Goal: Task Accomplishment & Management: Complete application form

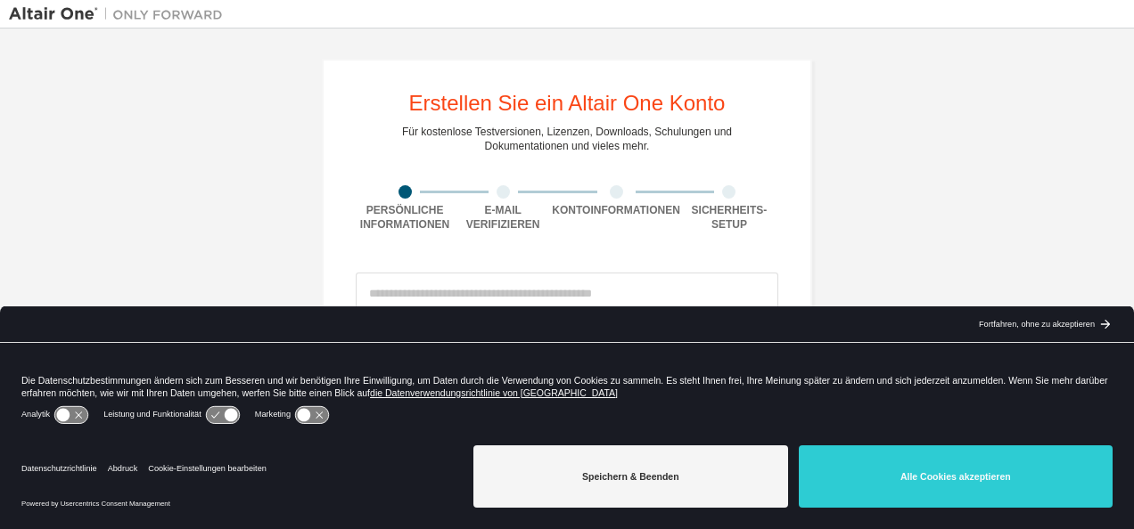
drag, startPoint x: 950, startPoint y: 488, endPoint x: 927, endPoint y: 449, distance: 45.6
click at [950, 485] on button "Alle Cookies akzeptieren" at bounding box center [956, 477] width 314 height 62
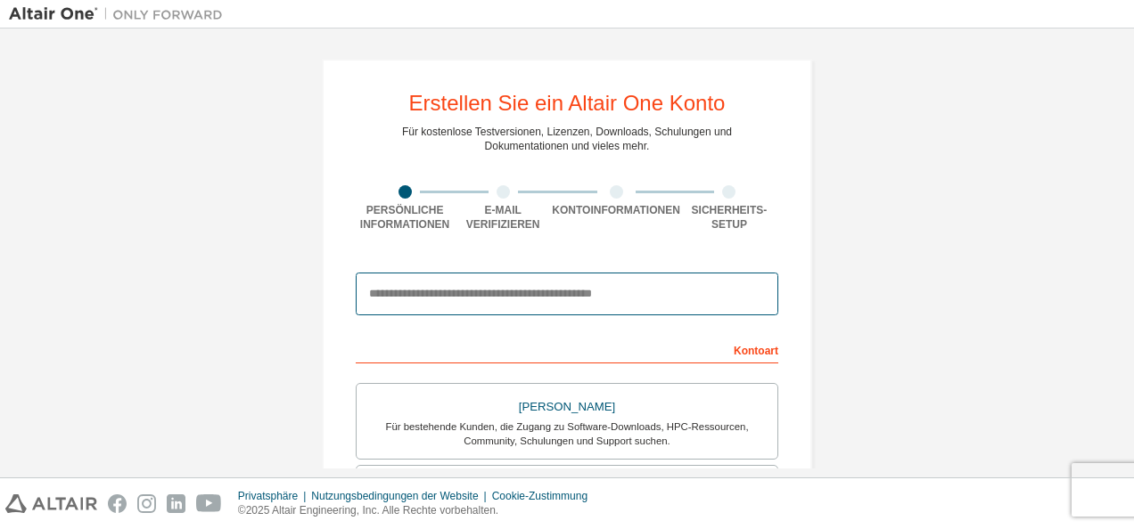
click at [387, 289] on input "email" at bounding box center [567, 294] width 423 height 43
type input "**********"
type input "********"
type input "*****"
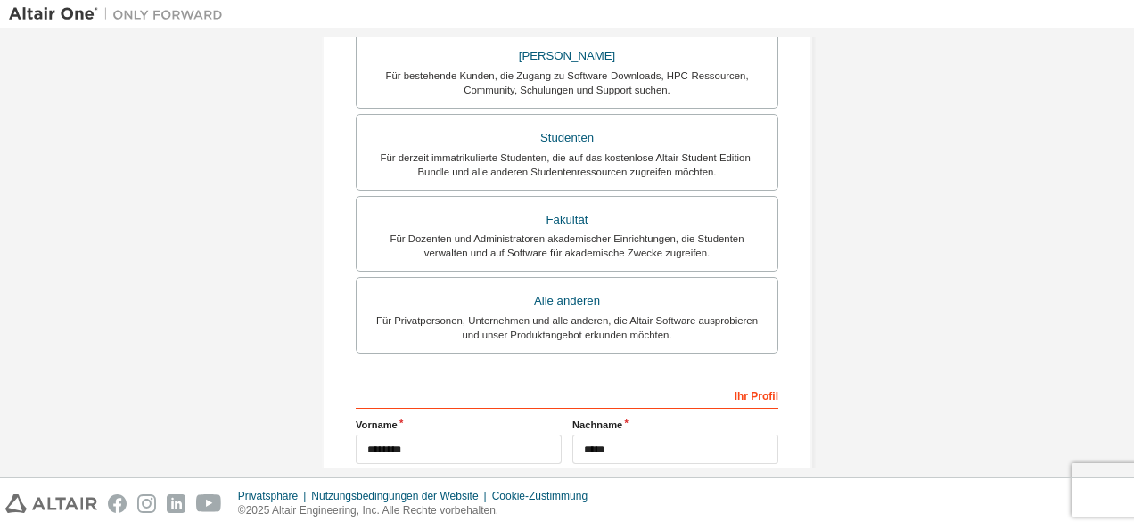
scroll to position [357, 0]
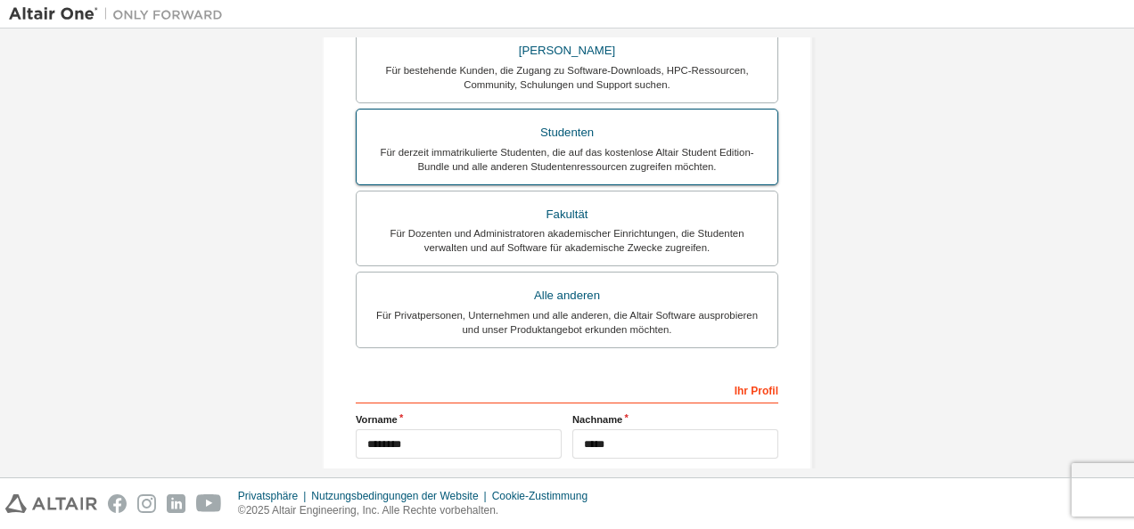
click at [610, 148] on div "Für derzeit immatrikulierte Studenten, die auf das kostenlose Altair Student Ed…" at bounding box center [566, 159] width 399 height 29
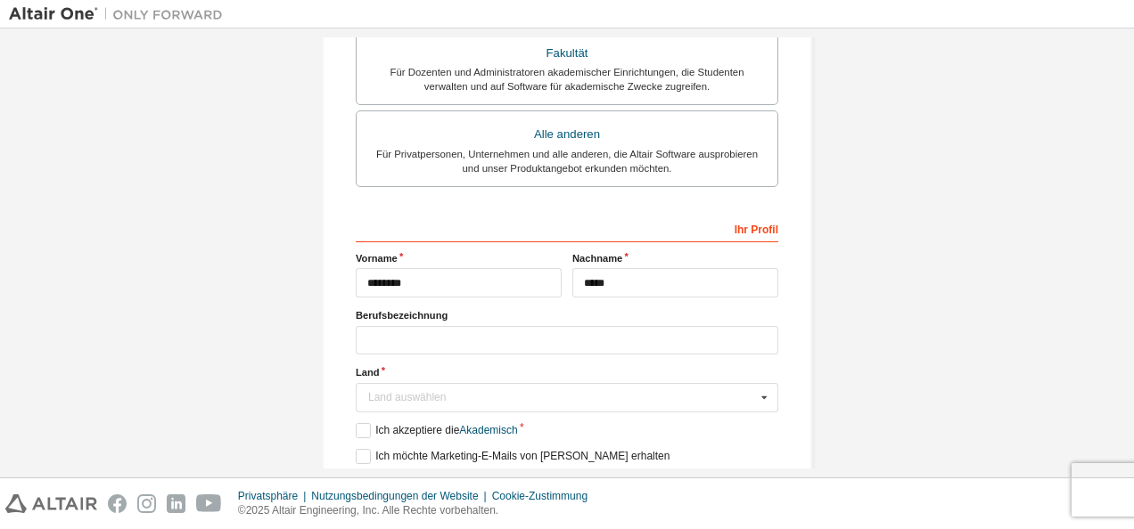
scroll to position [535, 0]
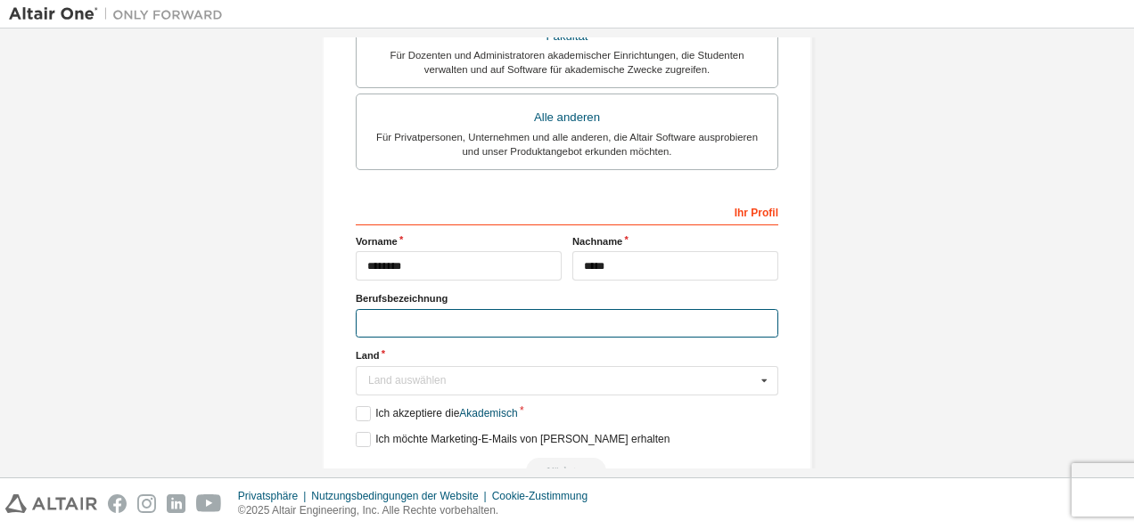
click at [489, 320] on input "text" at bounding box center [567, 323] width 423 height 29
type input "*"
type input "*********"
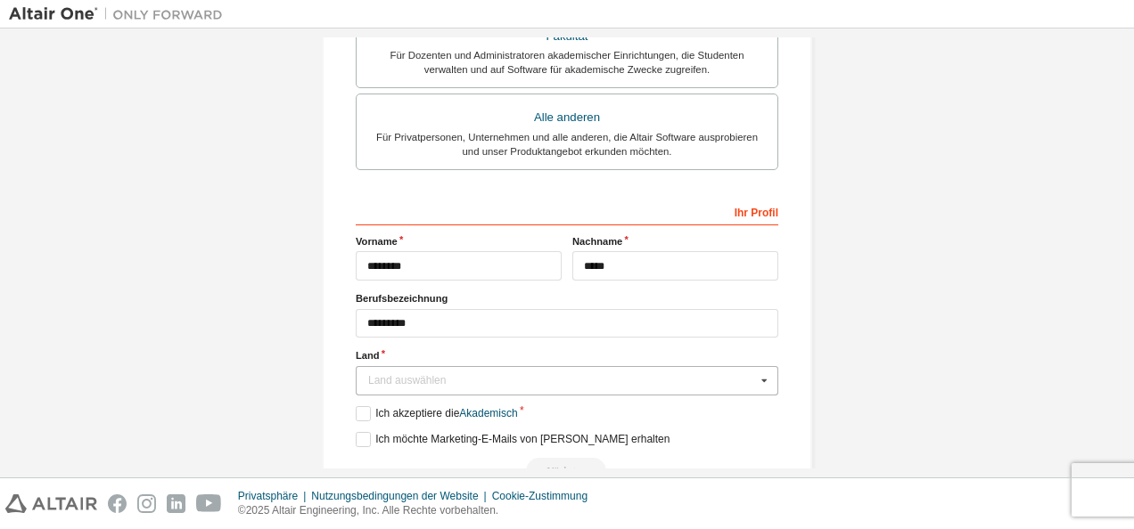
click at [762, 375] on icon at bounding box center [764, 381] width 22 height 28
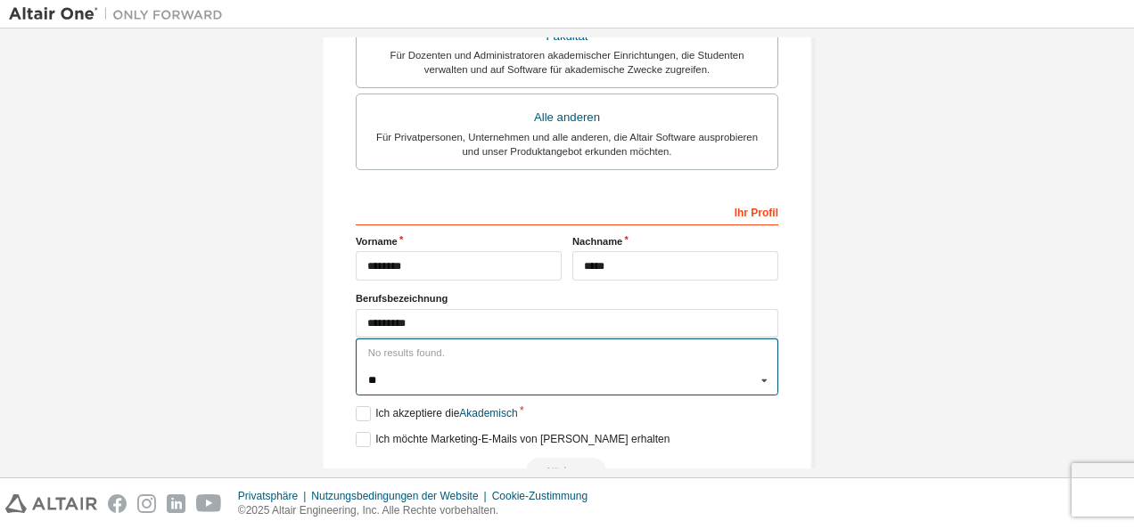
scroll to position [0, 0]
type input "*"
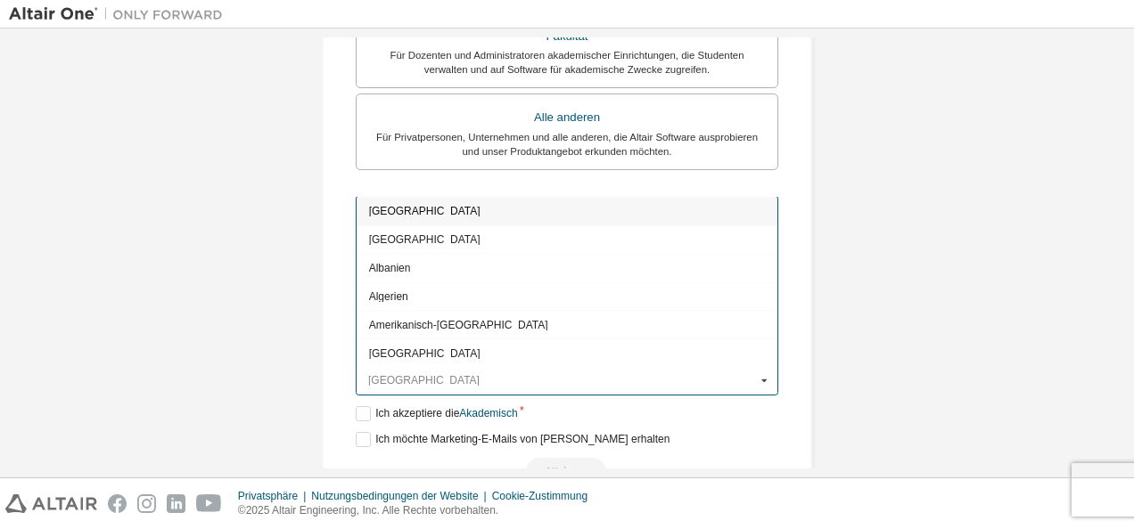
type input "*"
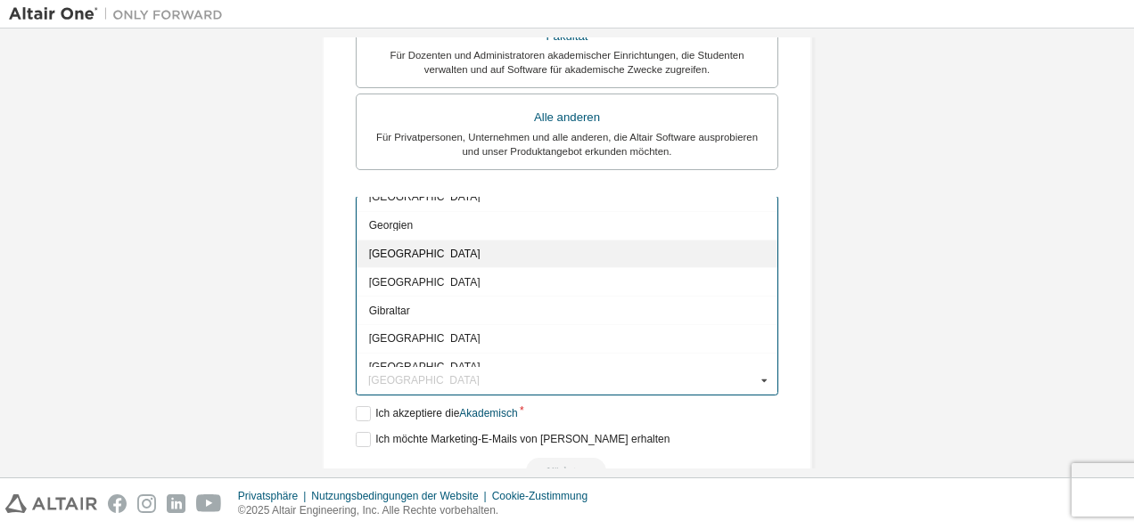
click at [525, 239] on div "[GEOGRAPHIC_DATA]" at bounding box center [567, 253] width 421 height 29
type input "***"
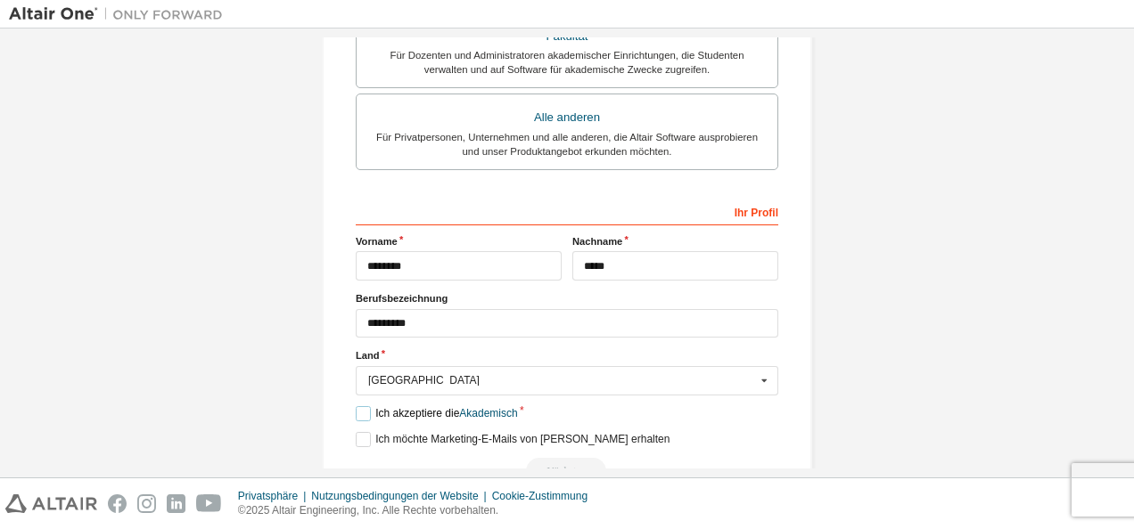
click at [362, 406] on label "Ich akzeptiere die Akademisch" at bounding box center [437, 413] width 162 height 15
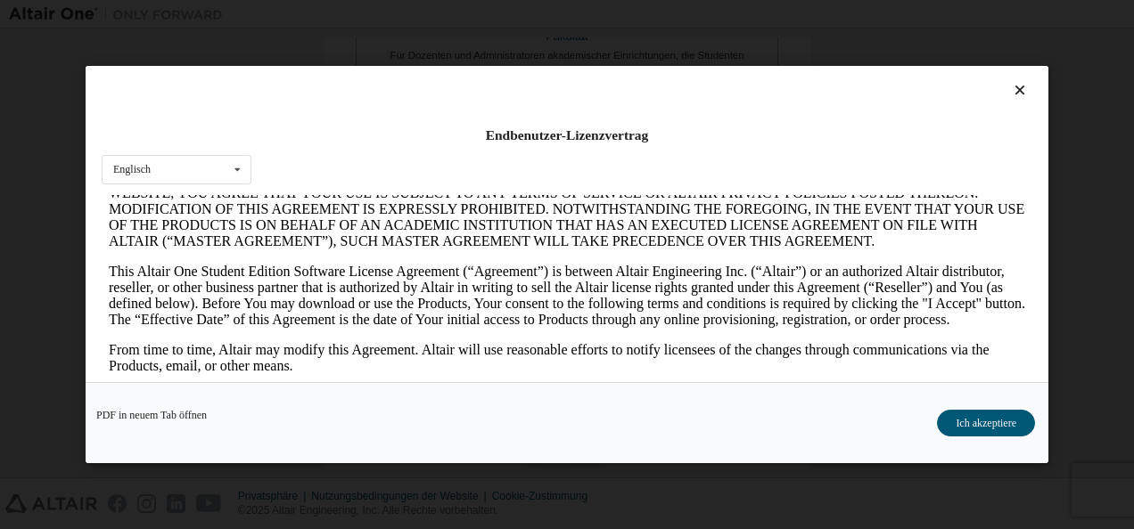
scroll to position [178, 0]
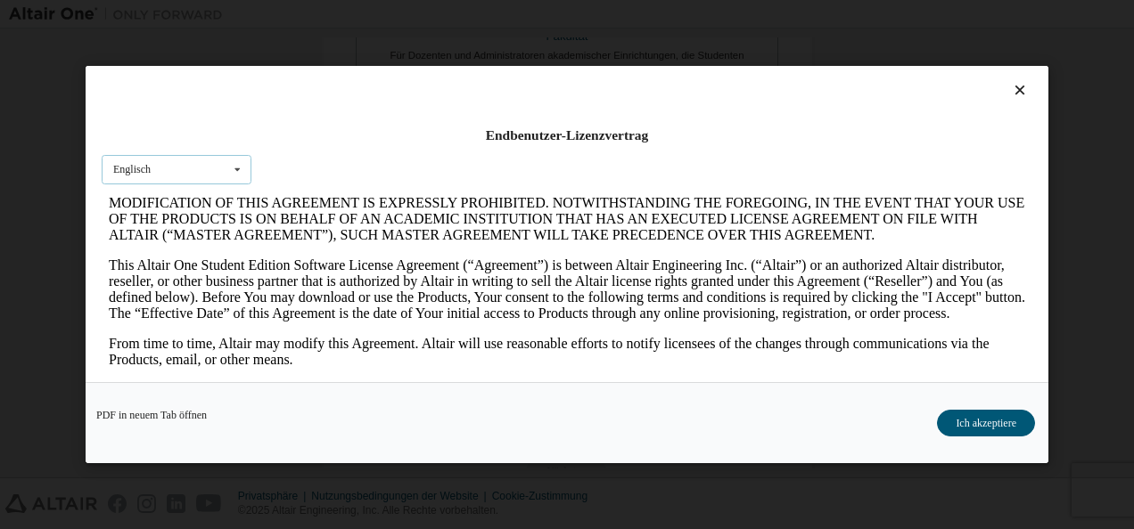
click at [244, 176] on icon at bounding box center [237, 170] width 22 height 28
click at [211, 196] on div "Englisch" at bounding box center [177, 198] width 148 height 29
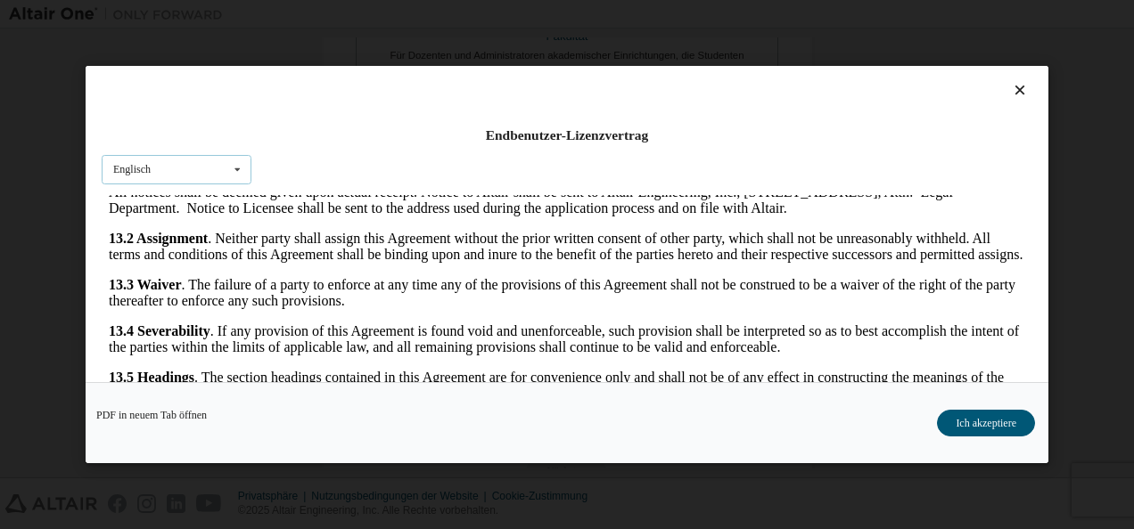
scroll to position [2975, 0]
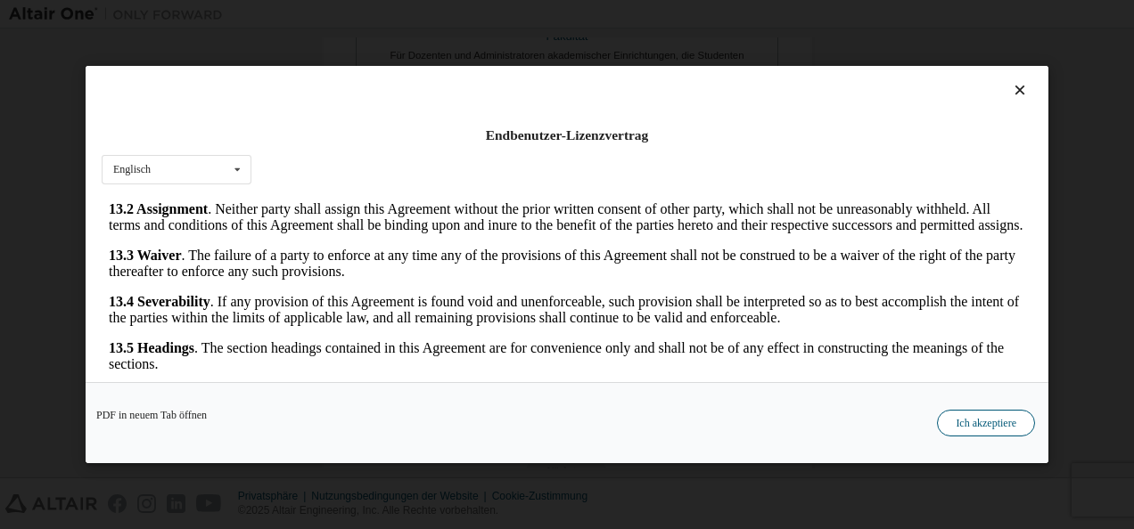
click at [968, 431] on button "Ich akzeptiere" at bounding box center [986, 423] width 98 height 27
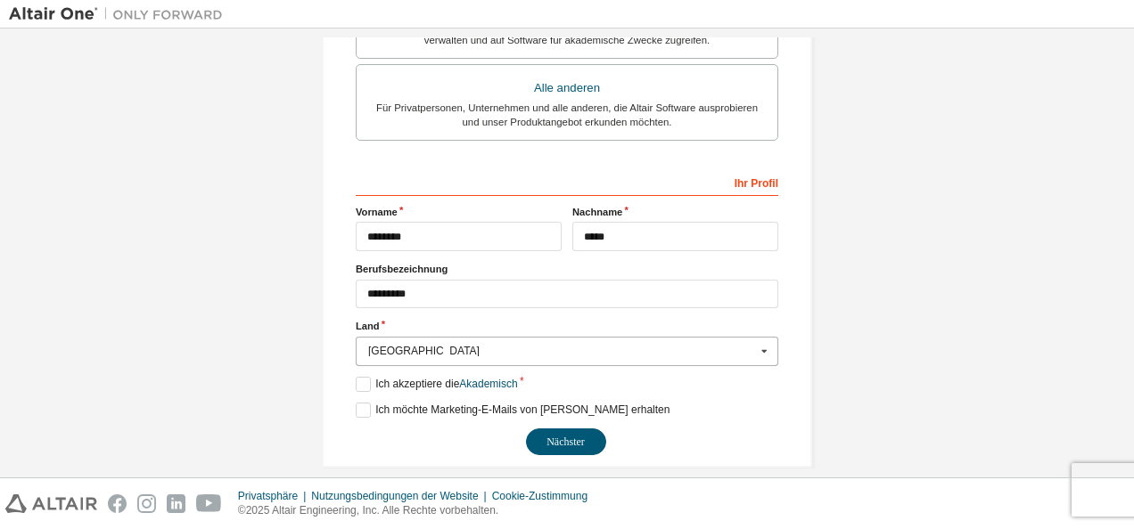
scroll to position [579, 0]
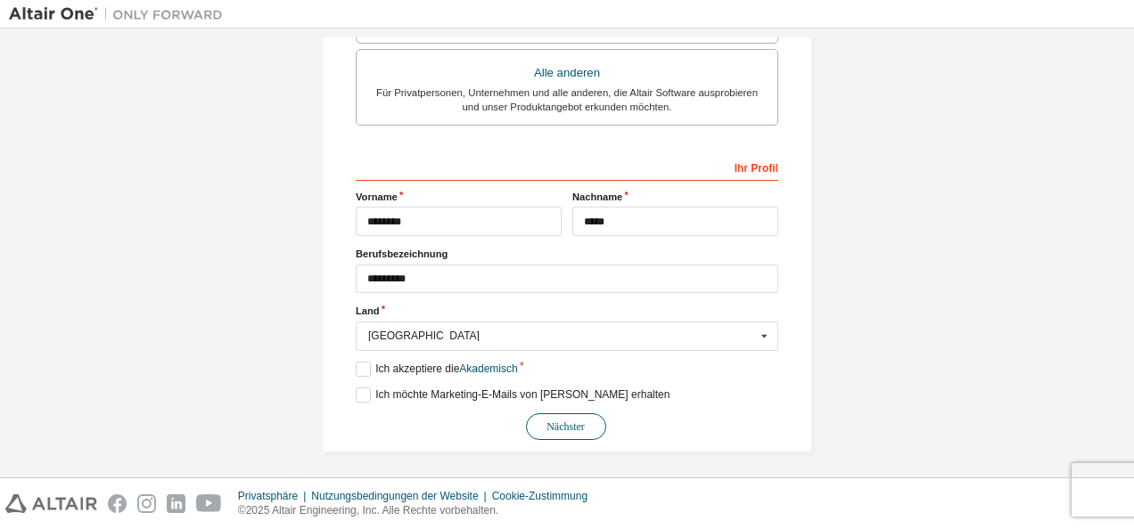
click at [569, 423] on button "Nächster" at bounding box center [566, 427] width 80 height 27
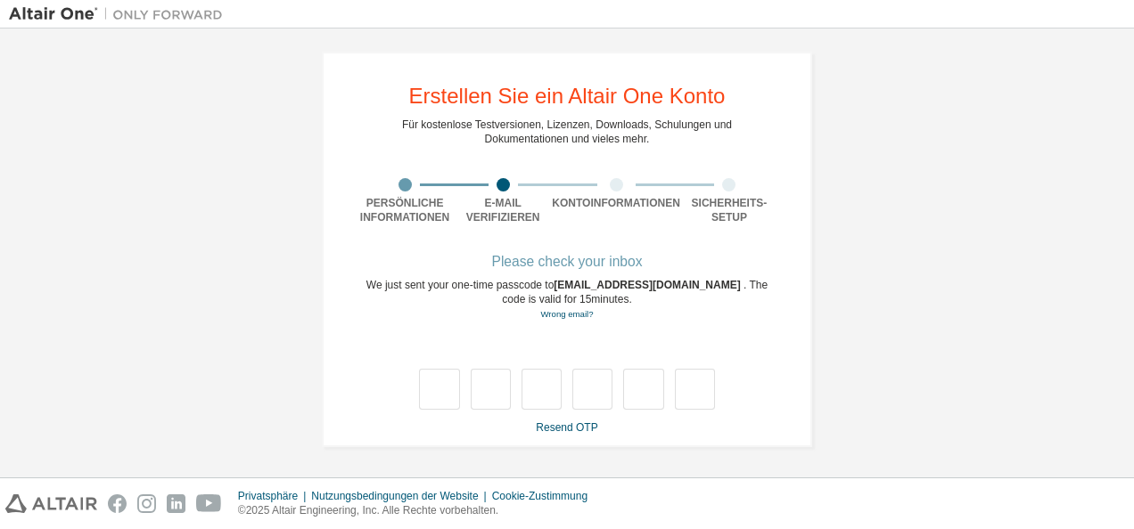
scroll to position [6, 0]
type input "*"
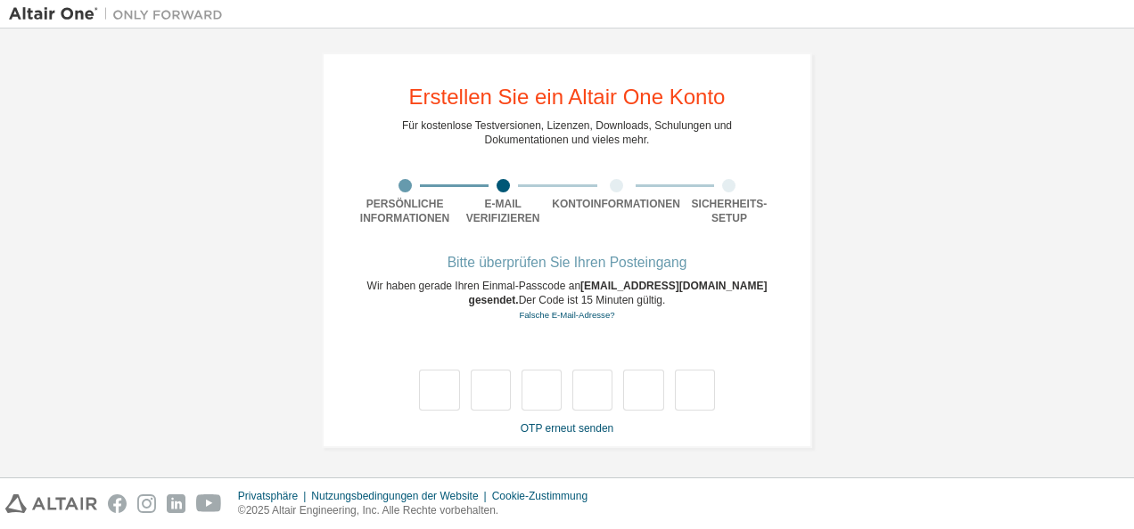
type input "*"
